Goal: Information Seeking & Learning: Learn about a topic

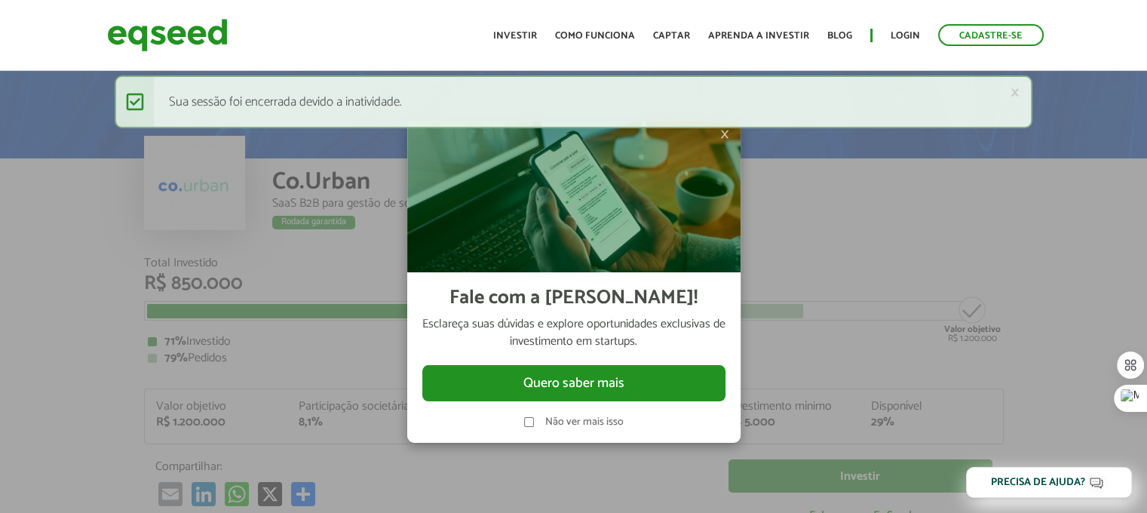
click at [726, 133] on div "× Mensagem de status Sua sessão foi encerrada devido a inatividade." at bounding box center [574, 109] width 918 height 68
click at [903, 37] on link "Login" at bounding box center [904, 36] width 29 height 10
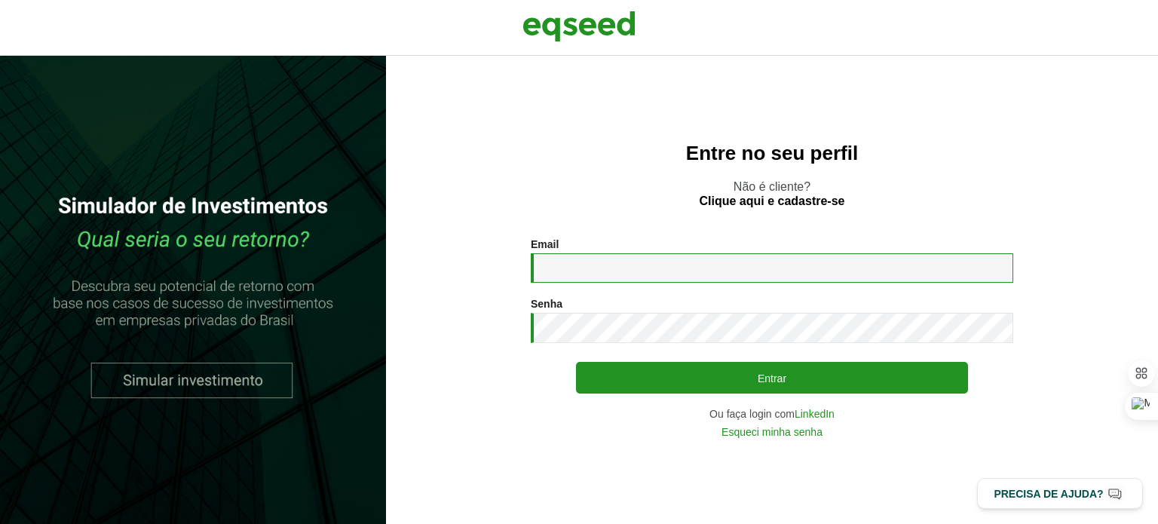
click at [588, 260] on input "Email *" at bounding box center [772, 267] width 483 height 29
type input "**********"
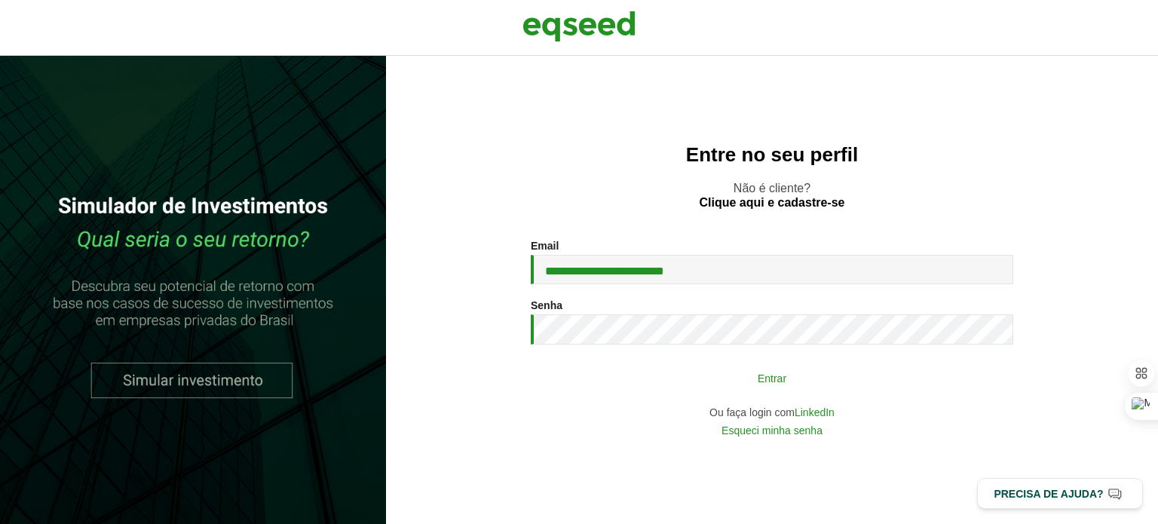
click at [798, 384] on button "Entrar" at bounding box center [772, 377] width 392 height 29
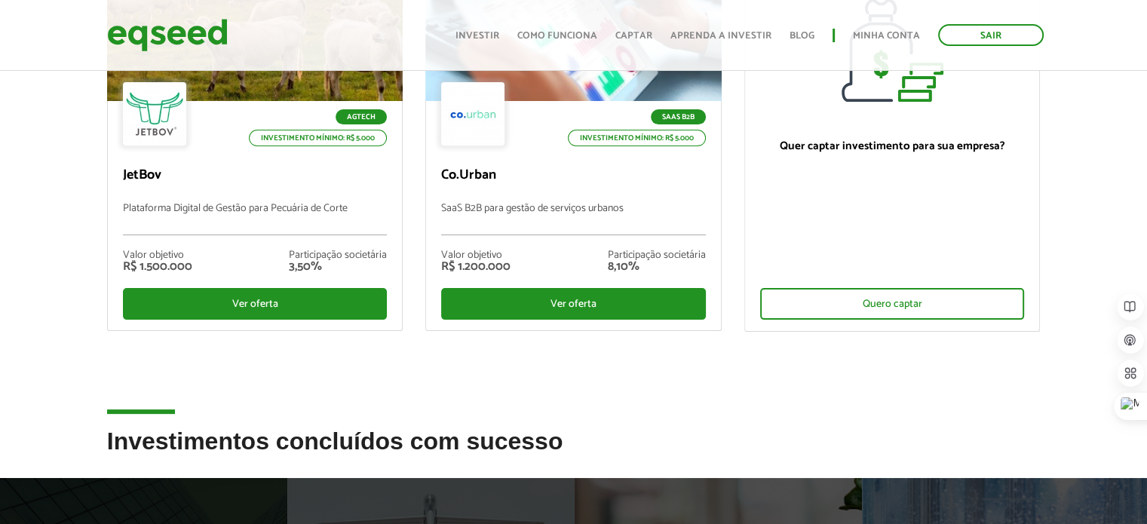
scroll to position [226, 0]
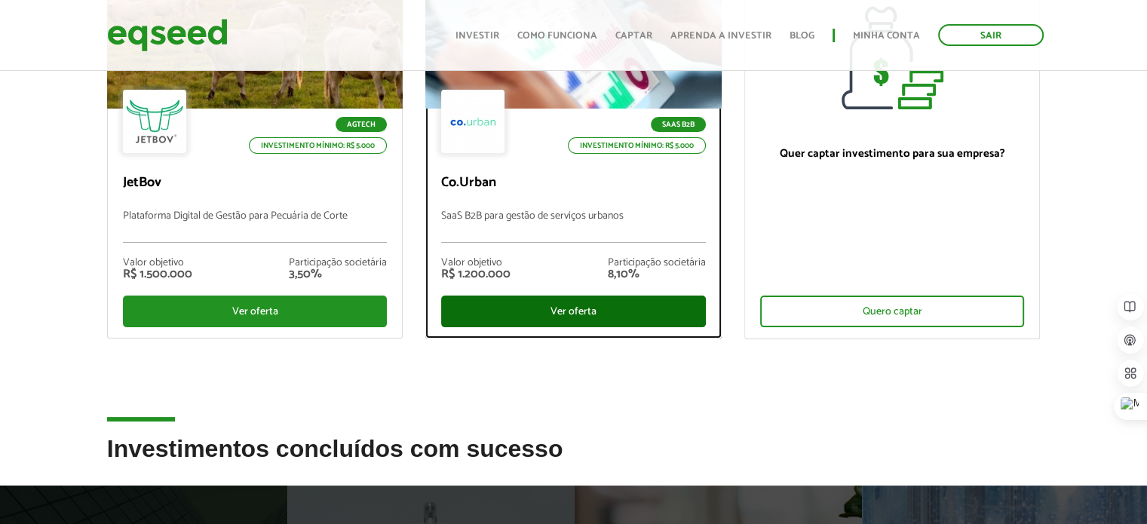
click at [647, 315] on div "Ver oferta" at bounding box center [573, 312] width 265 height 32
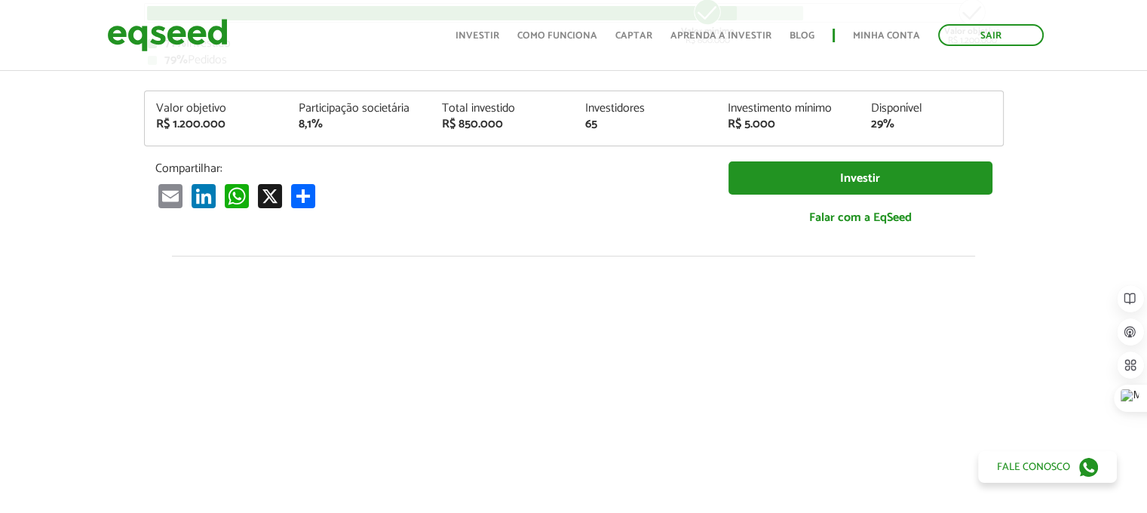
scroll to position [302, 0]
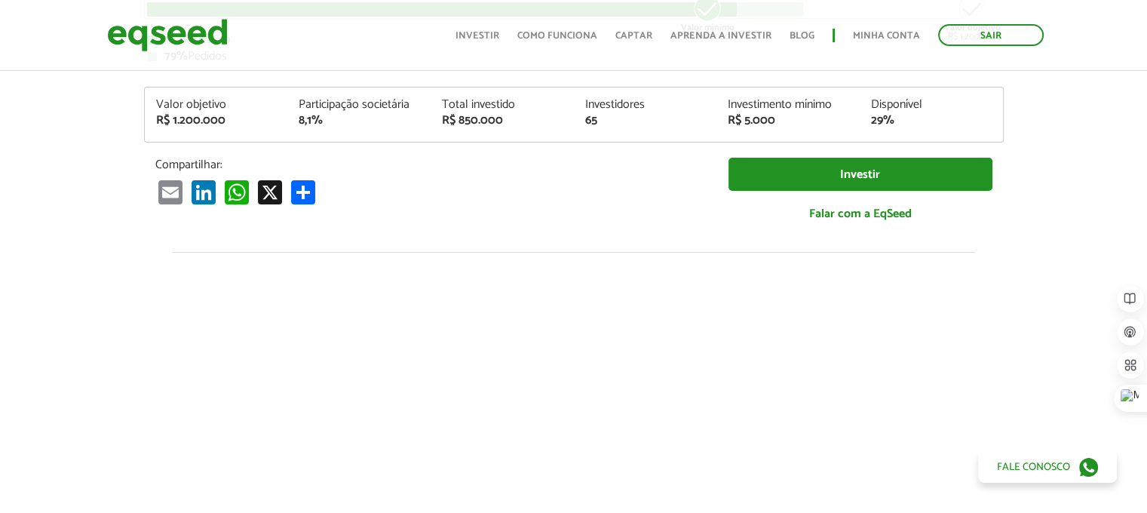
click at [57, 333] on div at bounding box center [573, 509] width 1147 height 514
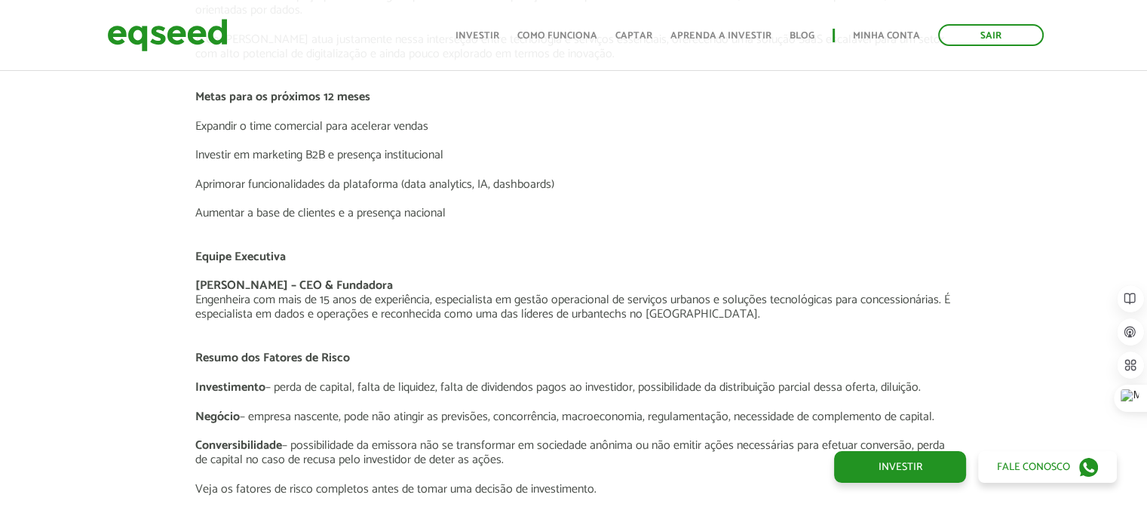
scroll to position [2488, 0]
drag, startPoint x: 274, startPoint y: 279, endPoint x: 202, endPoint y: 271, distance: 72.0
click at [202, 271] on div "O Negócio A Co.Urban é uma plataforma SaaS que está revolucionando a forma como…" at bounding box center [573, 60] width 757 height 868
copy div "[PERSON_NAME]"
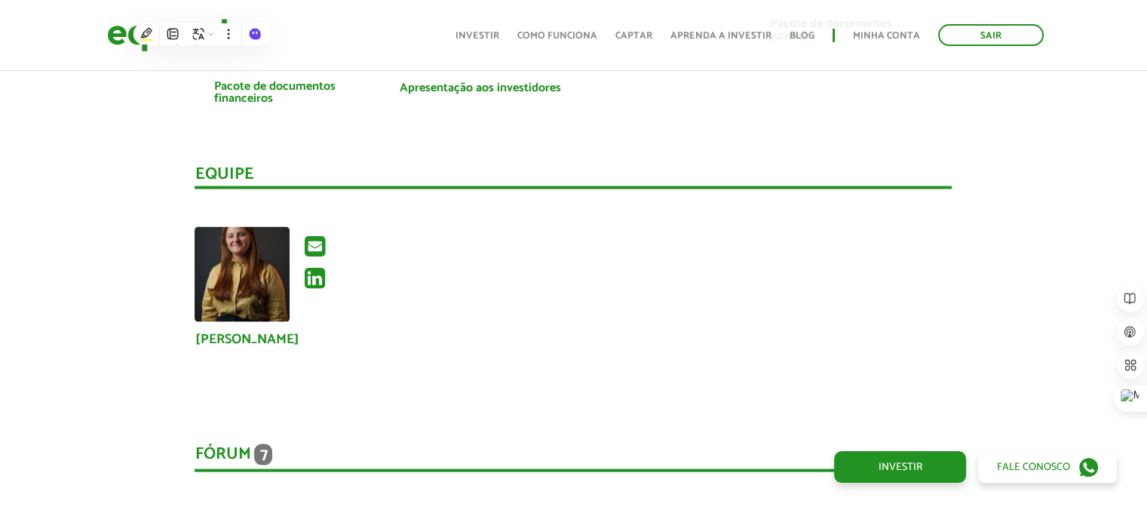
scroll to position [3016, 0]
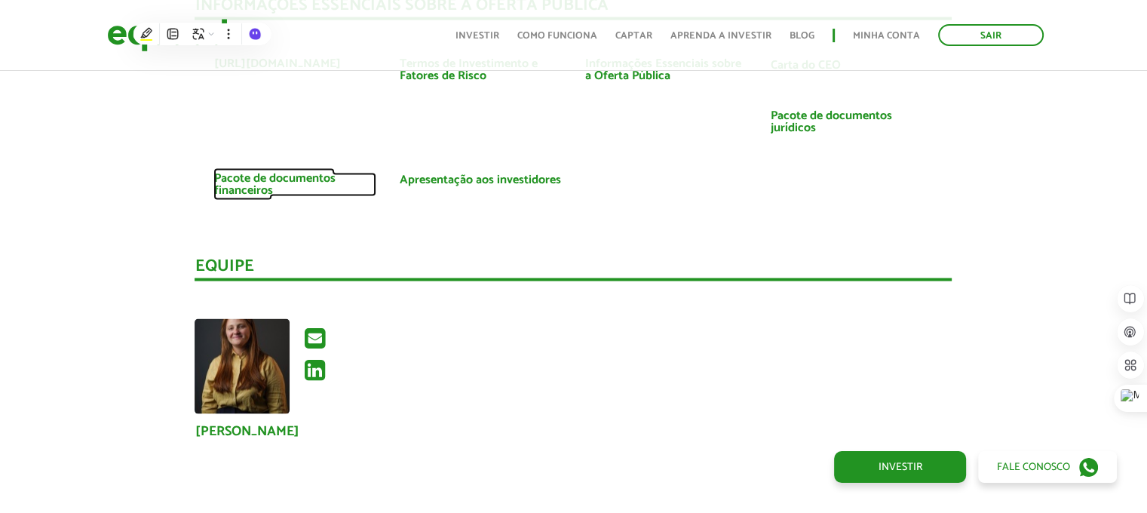
click at [318, 176] on link "Pacote de documentos financeiros" at bounding box center [294, 185] width 163 height 24
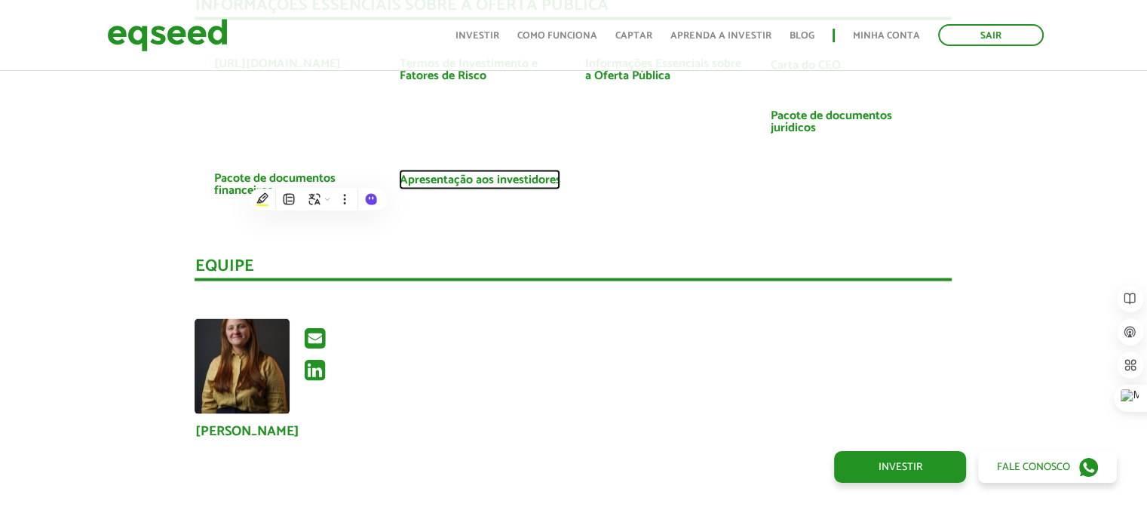
click at [473, 181] on link "Apresentação aos investidores" at bounding box center [479, 180] width 161 height 12
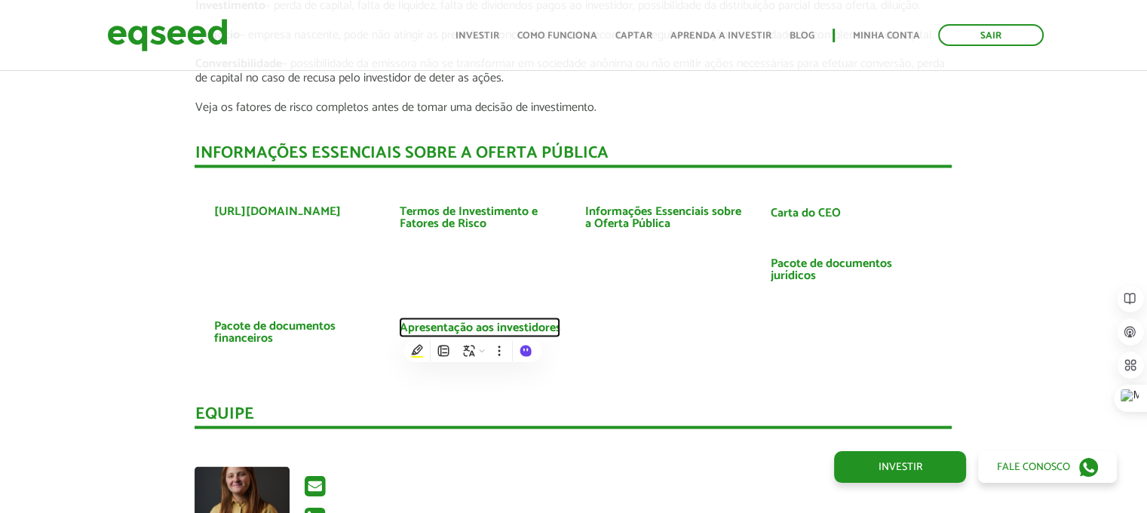
scroll to position [2865, 0]
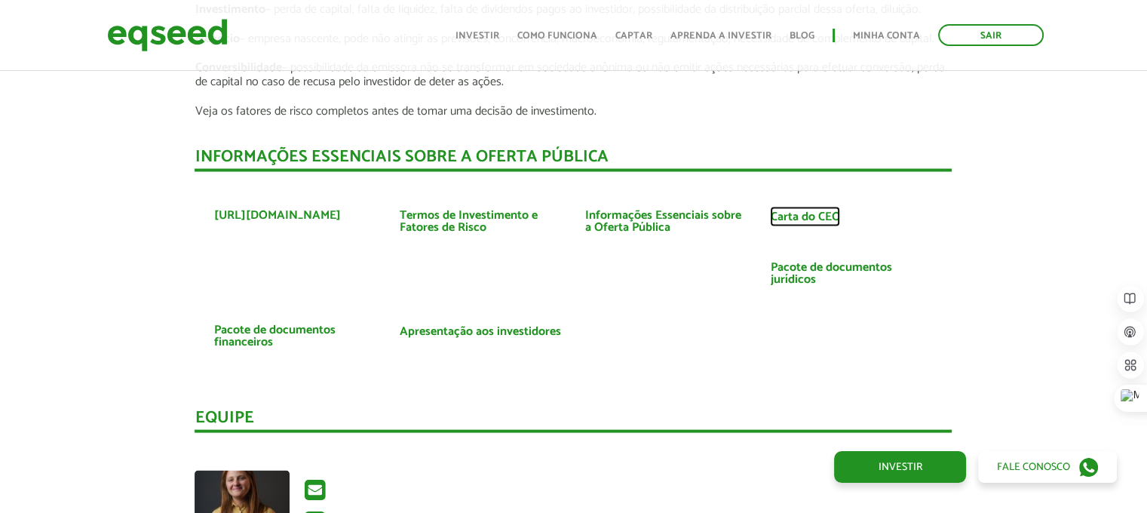
click at [798, 214] on link "Carta do CEO" at bounding box center [805, 216] width 70 height 12
click at [604, 214] on link "Informações Essenciais sobre a Oferta Pública" at bounding box center [665, 221] width 163 height 24
click at [435, 211] on link "Termos de Investimento e Fatores de Risco" at bounding box center [480, 221] width 163 height 24
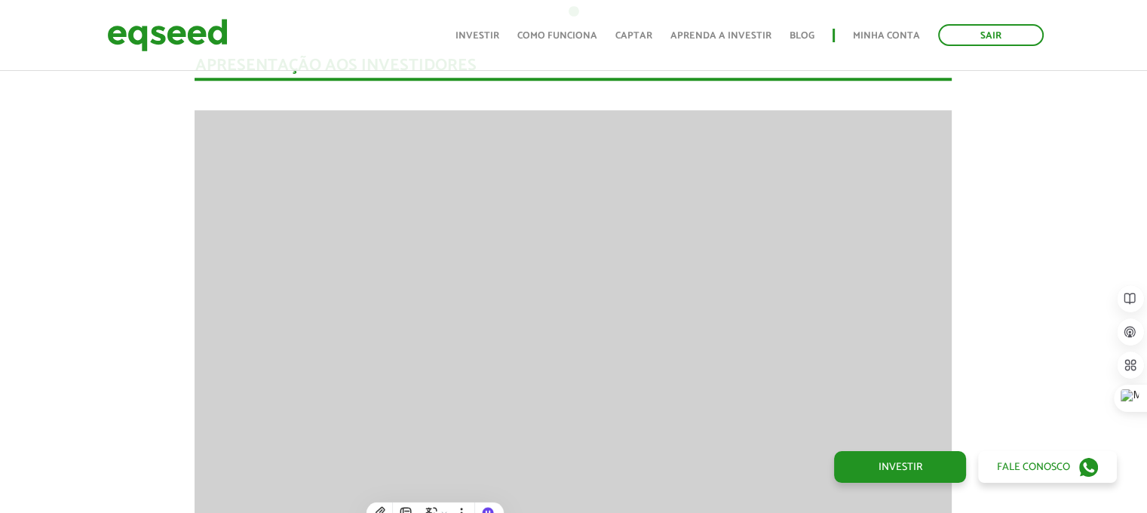
scroll to position [1433, 0]
